Goal: Transaction & Acquisition: Download file/media

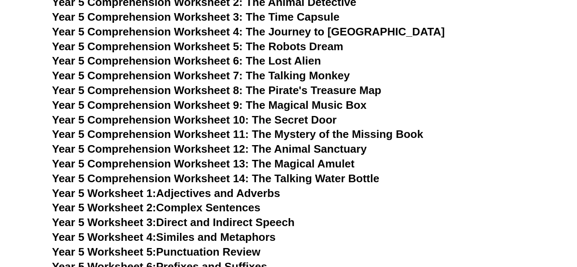
scroll to position [4185, 0]
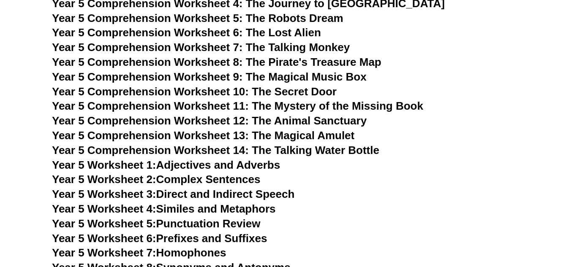
click at [118, 165] on span "Year 5 Worksheet 1:" at bounding box center [104, 165] width 104 height 13
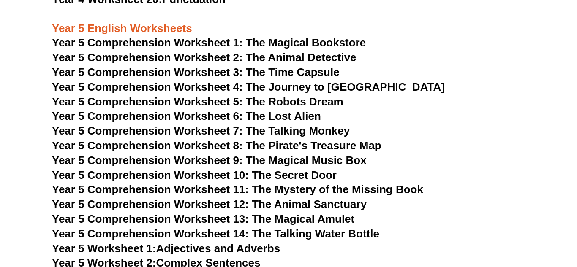
scroll to position [4105, 0]
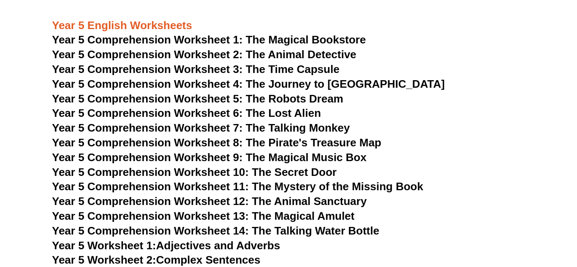
click at [264, 37] on span "Year 5 Comprehension Worksheet 1: The Magical Bookstore" at bounding box center [209, 39] width 314 height 13
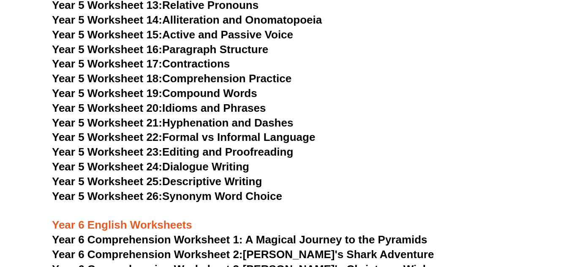
scroll to position [4522, 0]
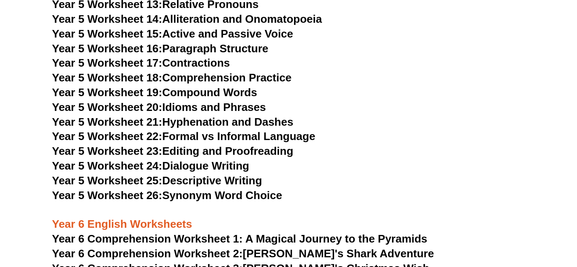
drag, startPoint x: 36, startPoint y: 234, endPoint x: 542, endPoint y: 139, distance: 514.9
click at [542, 140] on section "Year 3 English Worksheets Year 3 Comprehension Worksheet 1: Exploring the Wonde…" at bounding box center [288, 92] width 577 height 3516
click at [542, 139] on section "Year 3 English Worksheets Year 3 Comprehension Worksheet 1: Exploring the Wonde…" at bounding box center [288, 92] width 577 height 3516
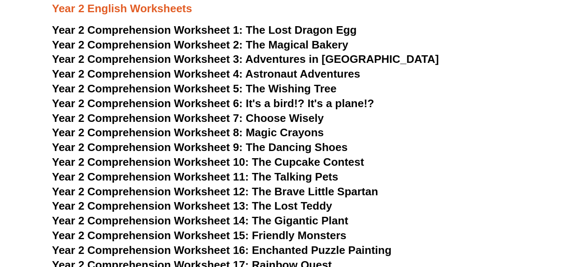
scroll to position [2115, 0]
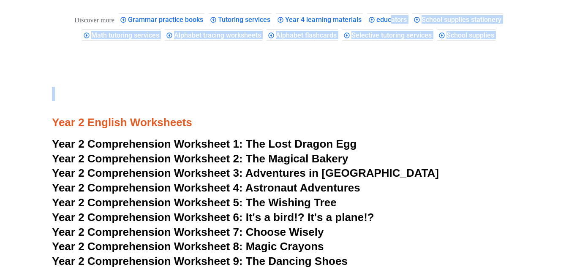
drag, startPoint x: 376, startPoint y: -15, endPoint x: 444, endPoint y: 75, distance: 112.5
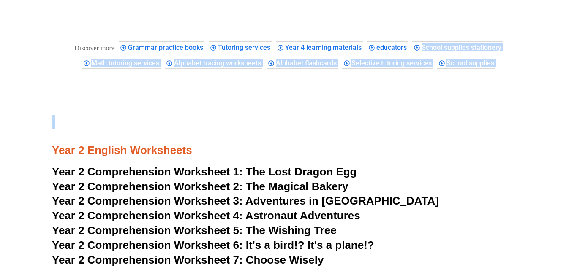
click at [291, 168] on span "The Lost Dragon Egg" at bounding box center [301, 172] width 111 height 13
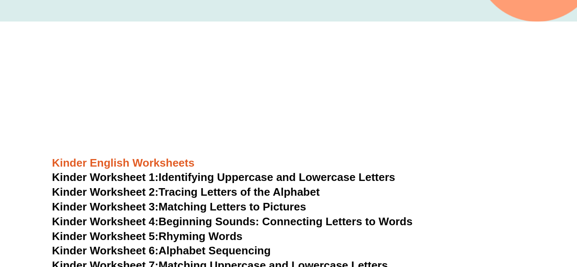
scroll to position [0, 0]
